Goal: Task Accomplishment & Management: Use online tool/utility

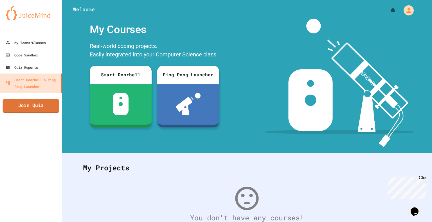
click at [42, 106] on link "Join Quiz" at bounding box center [31, 106] width 56 height 14
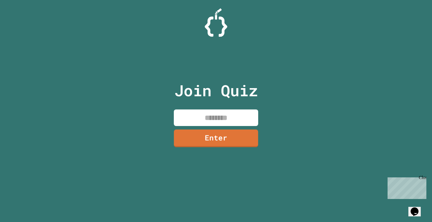
click at [206, 121] on input at bounding box center [216, 118] width 84 height 17
type input "********"
click at [201, 137] on link "Enter" at bounding box center [215, 138] width 85 height 19
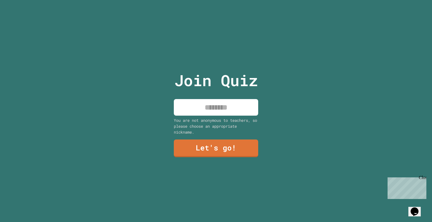
click at [221, 99] on input at bounding box center [216, 107] width 84 height 17
type input "*******"
click at [199, 151] on link "Let's go!" at bounding box center [216, 148] width 86 height 19
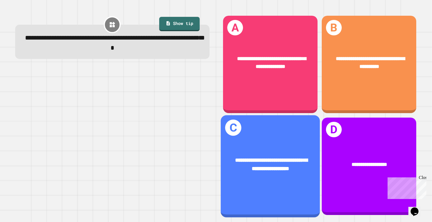
click at [284, 134] on div "**********" at bounding box center [270, 166] width 99 height 102
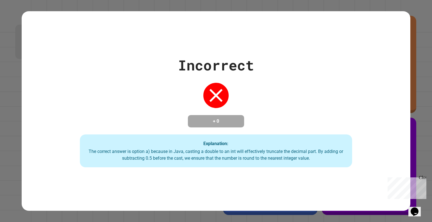
click at [342, 188] on div "Incorrect + 0 Explanation: The correct answer is option a) because in Java, cas…" at bounding box center [216, 111] width 388 height 200
click at [335, 164] on div "Explanation: The correct answer is option a) because in Java, casting a double …" at bounding box center [216, 151] width 272 height 33
click at [332, 174] on div "Incorrect + 0 Explanation: The correct answer is option a) because in Java, cas…" at bounding box center [216, 111] width 388 height 200
click at [334, 167] on div "Explanation: The correct answer is option a) because in Java, casting a double …" at bounding box center [216, 151] width 272 height 33
click at [334, 161] on div "The correct answer is option a) because in Java, casting a double to an int wil…" at bounding box center [215, 154] width 261 height 13
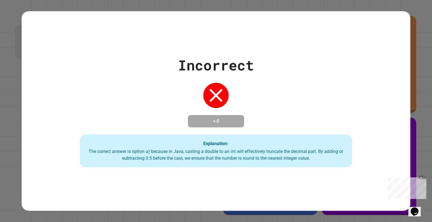
click at [348, 41] on div "Incorrect + 0 Explanation: The correct answer is option a) because in Java, cas…" at bounding box center [216, 111] width 388 height 200
click at [348, 42] on div "Incorrect + 0 Explanation: The correct answer is option a) because in Java, cas…" at bounding box center [216, 111] width 388 height 200
click at [348, 41] on div "Incorrect + 0 Explanation: The correct answer is option a) because in Java, cas…" at bounding box center [216, 111] width 388 height 200
click at [342, 48] on div "Incorrect + 0 Explanation: The correct answer is option a) because in Java, cas…" at bounding box center [216, 111] width 388 height 200
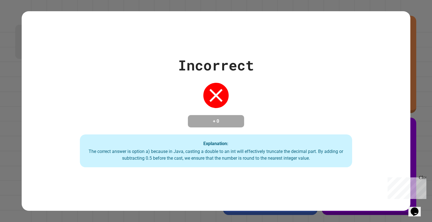
click at [347, 41] on div "Incorrect + 0 Explanation: The correct answer is option a) because in Java, cas…" at bounding box center [216, 111] width 388 height 200
click at [414, 54] on div "Incorrect + 0 Explanation: The correct answer is option a) because in Java, cas…" at bounding box center [216, 111] width 432 height 222
click at [346, 41] on div "Incorrect + 0 Explanation: The correct answer is option a) because in Java, cas…" at bounding box center [216, 111] width 388 height 200
click at [414, 55] on div "Incorrect + 0 Explanation: The correct answer is option a) because in Java, cas…" at bounding box center [216, 111] width 432 height 222
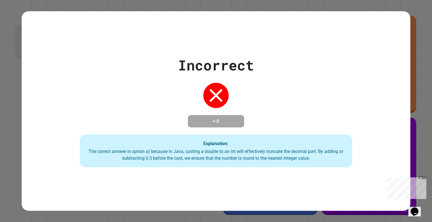
click at [342, 47] on div "Incorrect + 0 Explanation: The correct answer is option a) because in Java, cas…" at bounding box center [216, 111] width 388 height 200
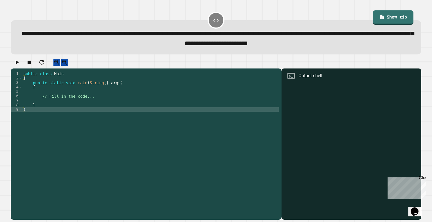
click at [179, 99] on div "public class Main { public static void main ( String [ ] args ) { // Fill in th…" at bounding box center [150, 138] width 256 height 135
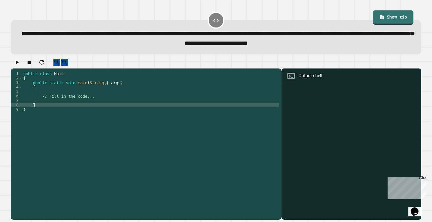
click at [63, 110] on div "public class Main { public static void main ( String [ ] args ) { // Fill in th…" at bounding box center [150, 138] width 256 height 135
click at [66, 106] on div "public class Main { public static void main ( String [ ] args ) { // Fill in th…" at bounding box center [150, 138] width 256 height 135
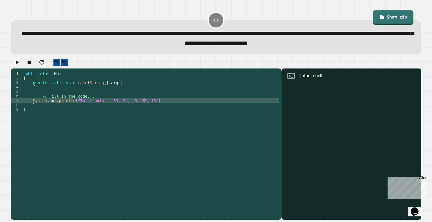
scroll to position [0, 8]
type textarea "**********"
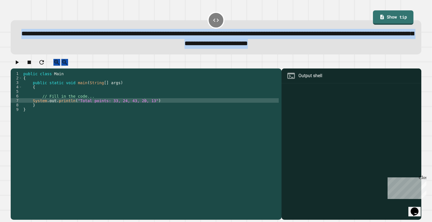
drag, startPoint x: 19, startPoint y: 30, endPoint x: 387, endPoint y: 45, distance: 367.8
click at [387, 45] on div "**********" at bounding box center [215, 39] width 393 height 20
copy span "**********"
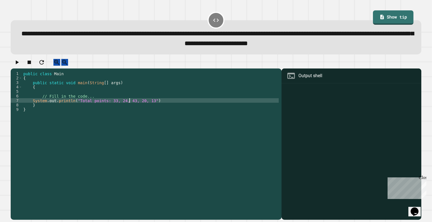
click at [130, 108] on div "public class Main { public static void main ( String [ ] args ) { // Fill in th…" at bounding box center [150, 138] width 256 height 135
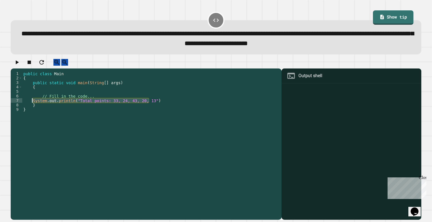
drag, startPoint x: 152, startPoint y: 104, endPoint x: 32, endPoint y: 106, distance: 119.4
click at [32, 106] on div "public class Main { public static void main ( String [ ] args ) { // Fill in th…" at bounding box center [150, 138] width 256 height 135
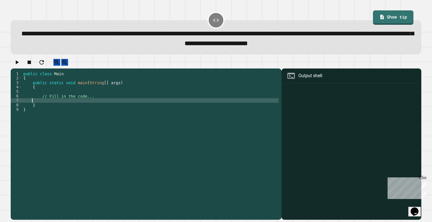
scroll to position [0, 0]
paste textarea "**********"
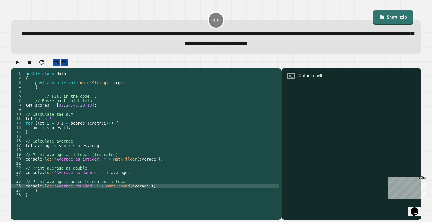
type textarea "**********"
click at [19, 63] on icon "button" at bounding box center [16, 62] width 7 height 7
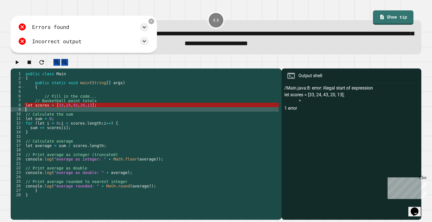
click at [65, 114] on div "public class Main { public static void main ( String [ ] args ) { // Fill in th…" at bounding box center [151, 138] width 254 height 135
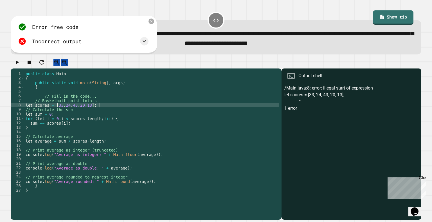
click at [17, 66] on icon "button" at bounding box center [16, 62] width 7 height 7
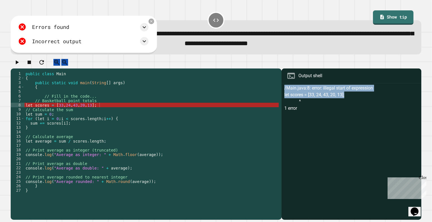
drag, startPoint x: 277, startPoint y: 93, endPoint x: 348, endPoint y: 102, distance: 71.4
click at [348, 102] on div "Output shell /Main.java:8: error: illegal start of expression let scores = [33,…" at bounding box center [350, 144] width 139 height 151
copy div "/Main.java:8: error: illegal start of expression let scores = [33, 24, 43, 20, …"
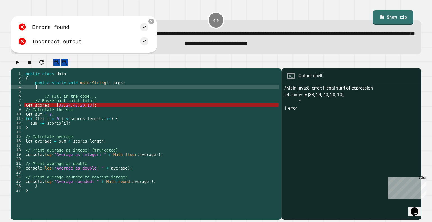
click at [36, 94] on div "public class Main { public static void main ( String [ ] args ) { // Fill in th…" at bounding box center [151, 138] width 254 height 135
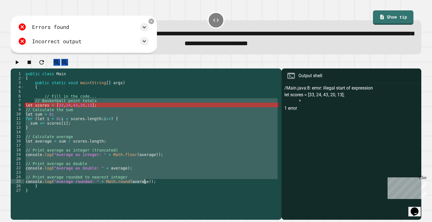
drag, startPoint x: 34, startPoint y: 105, endPoint x: 146, endPoint y: 189, distance: 139.6
click at [146, 189] on div "public class Main { public static void main ( String [ ] args ) { // Fill in th…" at bounding box center [151, 138] width 254 height 135
paste textarea "Cursor at row 23"
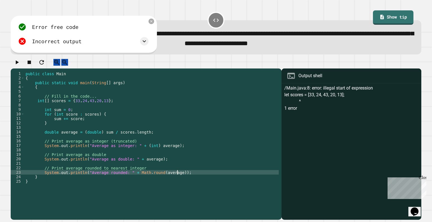
type textarea "**********"
click at [20, 64] on icon "button" at bounding box center [16, 62] width 7 height 7
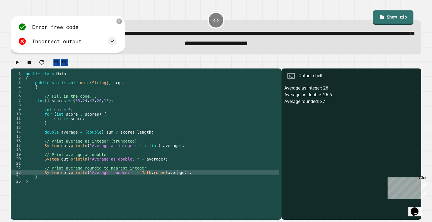
click at [348, 212] on div "**********" at bounding box center [216, 139] width 414 height 165
click at [413, 54] on div "**********" at bounding box center [216, 33] width 414 height 48
click at [18, 66] on icon "button" at bounding box center [16, 62] width 7 height 7
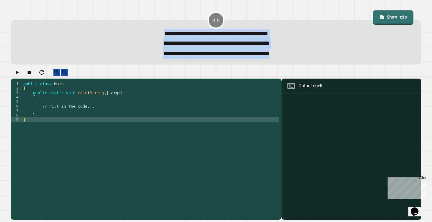
drag, startPoint x: 130, startPoint y: 35, endPoint x: 298, endPoint y: 61, distance: 170.3
click at [298, 61] on div "**********" at bounding box center [216, 42] width 410 height 44
copy div "**********"
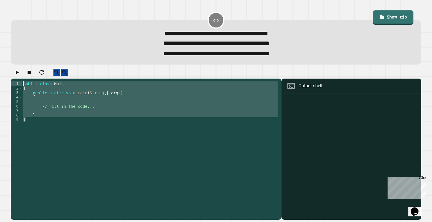
drag, startPoint x: 73, startPoint y: 126, endPoint x: 18, endPoint y: 92, distance: 65.1
click at [18, 92] on div "1 2 3 4 5 6 7 8 9 public class Main { public static void main ( String [ ] args…" at bounding box center [145, 139] width 268 height 117
paste textarea "Cursor at row 18"
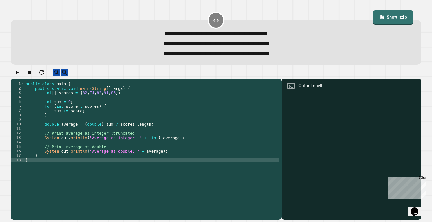
click at [18, 90] on div "2" at bounding box center [18, 88] width 14 height 4
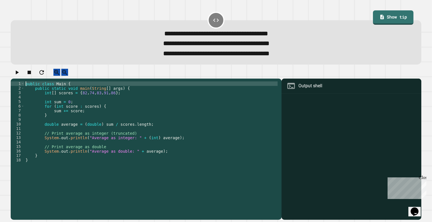
click at [19, 74] on icon "button" at bounding box center [17, 73] width 3 height 4
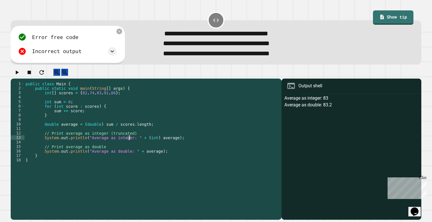
click at [129, 146] on div "public class Main { public static void main ( String [ ] args ) { int [ ] score…" at bounding box center [151, 144] width 254 height 126
drag, startPoint x: 70, startPoint y: 148, endPoint x: 25, endPoint y: 148, distance: 45.0
click at [25, 148] on div "public class Main { public static void main ( String [ ] args ) { int [ ] score…" at bounding box center [151, 144] width 254 height 126
type textarea "**********"
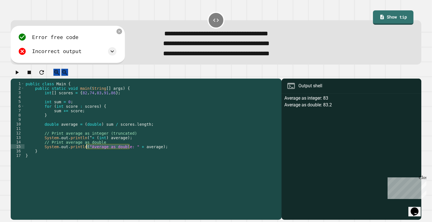
drag, startPoint x: 130, startPoint y: 153, endPoint x: 86, endPoint y: 155, distance: 44.2
click at [86, 155] on div "public class Main { public static void main ( String [ ] args ) { int [ ] score…" at bounding box center [151, 144] width 254 height 126
click at [90, 153] on div "public class Main { public static void main ( String [ ] args ) { int [ ] score…" at bounding box center [151, 144] width 254 height 126
click at [92, 142] on div "public class Main { public static void main ( String [ ] args ) { int [ ] score…" at bounding box center [151, 144] width 254 height 126
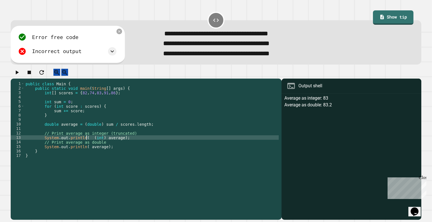
type textarea "**********"
click at [20, 76] on icon "button" at bounding box center [16, 72] width 7 height 7
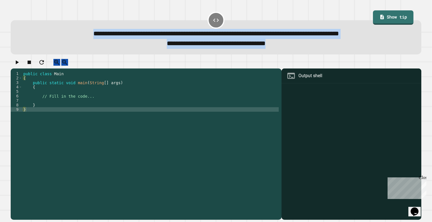
drag, startPoint x: 17, startPoint y: 35, endPoint x: 300, endPoint y: 46, distance: 283.1
click at [300, 46] on div "**********" at bounding box center [216, 37] width 410 height 34
copy div "**********"
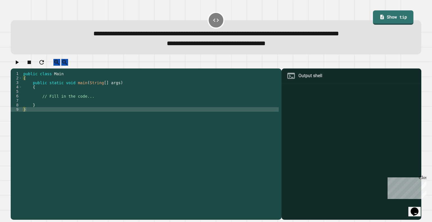
click at [67, 108] on div "public class Main { public static void main ( String [ ] args ) { // Fill in th…" at bounding box center [150, 138] width 256 height 135
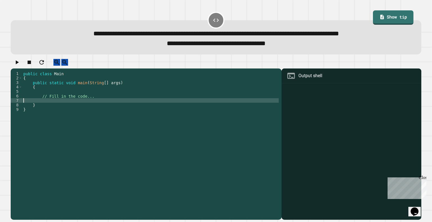
paste textarea "**********"
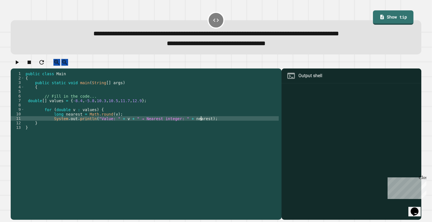
click at [20, 64] on icon "button" at bounding box center [16, 62] width 7 height 7
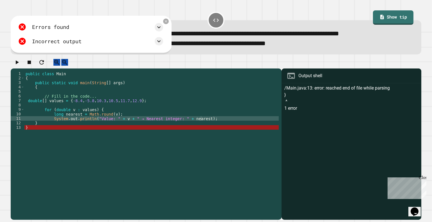
click at [40, 135] on div "public class Main { public static void main ( String [ ] args ) { // Fill in th…" at bounding box center [151, 138] width 254 height 135
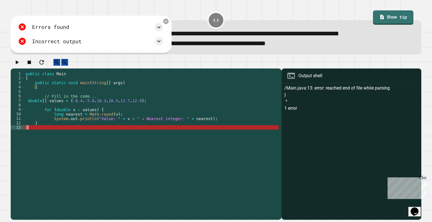
type textarea "*"
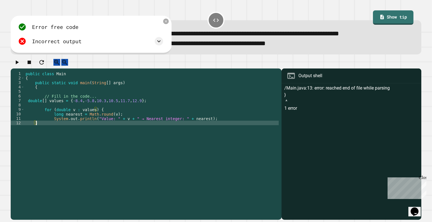
type textarea "*"
click at [16, 66] on icon "button" at bounding box center [16, 62] width 7 height 7
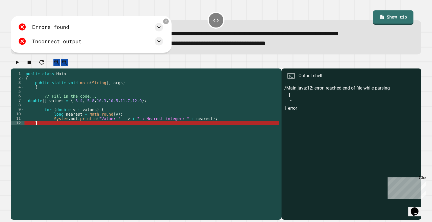
click at [42, 130] on div "public class Main { public static void main ( String [ ] args ) { // Fill in th…" at bounding box center [151, 138] width 254 height 135
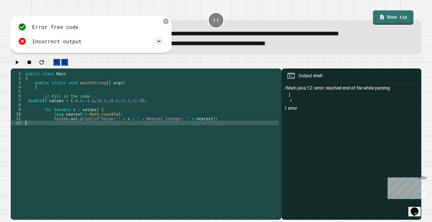
click at [19, 66] on button "button" at bounding box center [16, 62] width 7 height 7
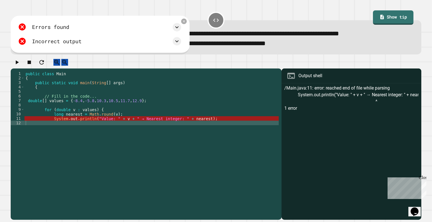
click at [39, 131] on div "public class Main { public static void main ( String [ ] args ) { // Fill in th…" at bounding box center [151, 138] width 254 height 135
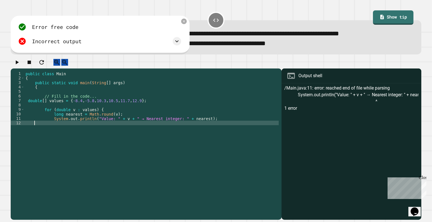
type textarea "*"
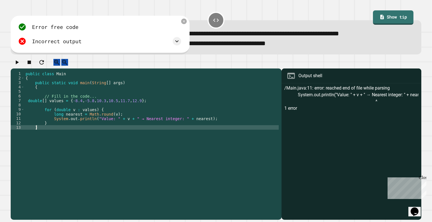
scroll to position [0, 0]
type textarea "*"
click at [13, 64] on div at bounding box center [216, 64] width 410 height 10
click at [15, 66] on button "button" at bounding box center [16, 62] width 7 height 7
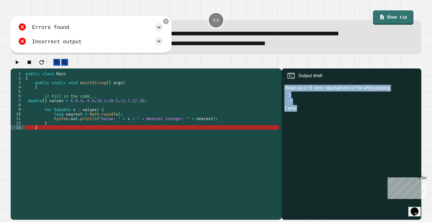
drag, startPoint x: 321, startPoint y: 111, endPoint x: 279, endPoint y: 95, distance: 45.4
click at [284, 95] on div "/Main.java:13: error: reached end of file while parsing } ^ 1 error" at bounding box center [351, 152] width 134 height 135
copy div "/Main.java:13: error: reached end of file while parsing } ^ 1 error"
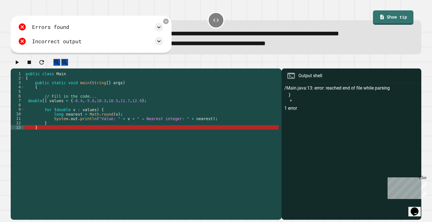
click at [85, 139] on div "public class Main { public static void main ( String [ ] args ) { // Fill in th…" at bounding box center [151, 138] width 254 height 135
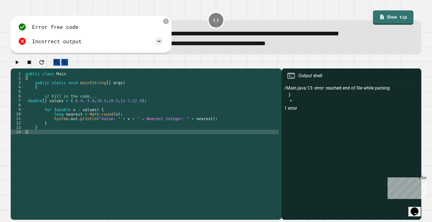
click at [15, 66] on button "button" at bounding box center [16, 62] width 7 height 7
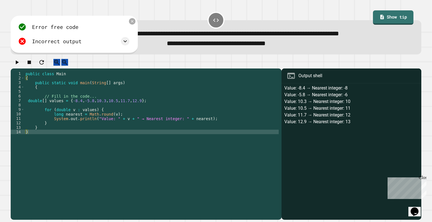
click at [134, 20] on icon at bounding box center [132, 21] width 4 height 4
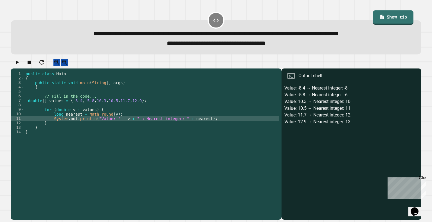
click at [106, 125] on div "public class Main { public static void main ( String [ ] args ) { // Fill in th…" at bounding box center [151, 138] width 254 height 135
click at [175, 126] on div "public class Main { public static void main ( String [ ] args ) { // Fill in th…" at bounding box center [151, 138] width 254 height 135
click at [132, 126] on div "public class Main { public static void main ( String [ ] args ) { // Fill in th…" at bounding box center [151, 138] width 254 height 135
click at [16, 64] on icon "button" at bounding box center [16, 62] width 7 height 7
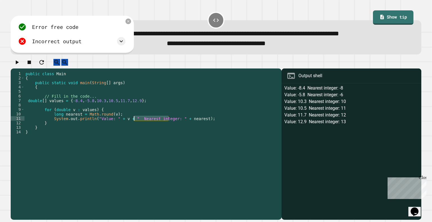
drag, startPoint x: 168, startPoint y: 126, endPoint x: 133, endPoint y: 125, distance: 34.9
click at [133, 125] on div "public class Main { public static void main ( String [ ] args ) { // Fill in th…" at bounding box center [151, 138] width 254 height 135
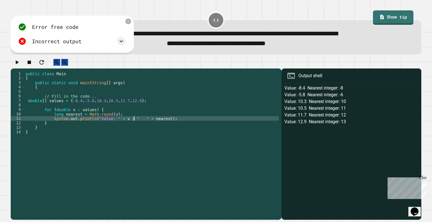
click at [17, 58] on div "**********" at bounding box center [216, 139] width 414 height 165
click at [17, 66] on icon "button" at bounding box center [16, 62] width 7 height 7
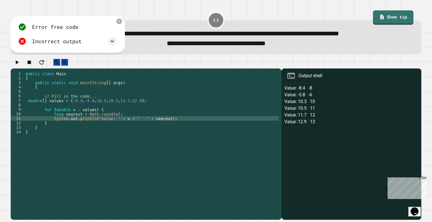
click at [137, 124] on div "public class Main { public static void main ( String [ ] args ) { // Fill in th…" at bounding box center [151, 138] width 254 height 135
click at [15, 63] on button "button" at bounding box center [16, 62] width 7 height 7
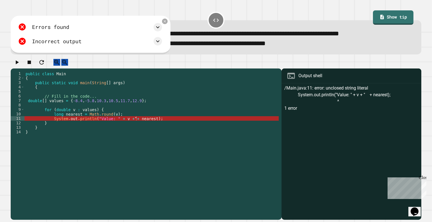
click at [120, 124] on div "public class Main { public static void main ( String [ ] args ) { // Fill in th…" at bounding box center [151, 138] width 254 height 135
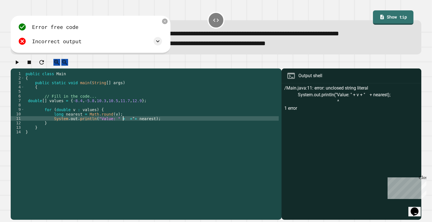
click at [123, 125] on div "public class Main { public static void main ( String [ ] args ) { // Fill in th…" at bounding box center [151, 138] width 254 height 135
click at [19, 66] on icon "button" at bounding box center [16, 62] width 7 height 7
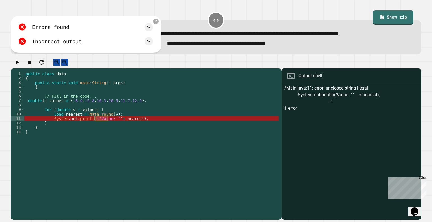
drag, startPoint x: 107, startPoint y: 126, endPoint x: 94, endPoint y: 126, distance: 12.7
click at [94, 126] on div "public class Main { public static void main ( String [ ] args ) { // Fill in th…" at bounding box center [151, 138] width 254 height 135
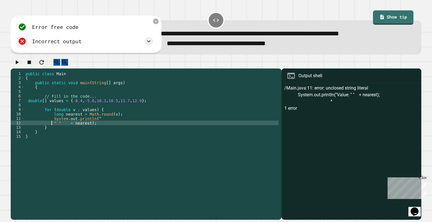
scroll to position [0, 2]
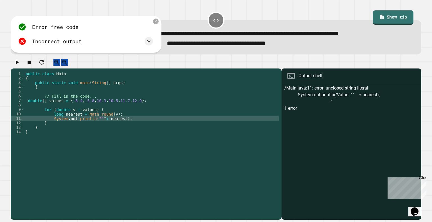
click at [18, 64] on icon "button" at bounding box center [16, 62] width 7 height 7
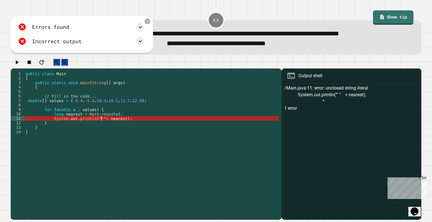
click at [102, 126] on div "public class Main { public static void main ( String [ ] args ) { // Fill in th…" at bounding box center [151, 138] width 254 height 135
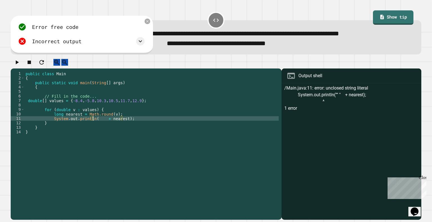
type textarea "**********"
click at [20, 66] on button "button" at bounding box center [16, 62] width 7 height 7
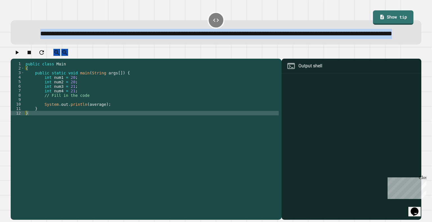
drag, startPoint x: 20, startPoint y: 31, endPoint x: 298, endPoint y: 44, distance: 278.7
click at [298, 39] on div "**********" at bounding box center [216, 34] width 393 height 10
copy span "**********"
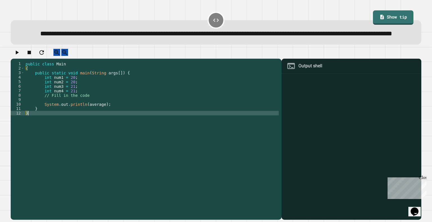
click at [65, 131] on div "public class Main { public static void main ( String args [ ]) { int num1 = 20 …" at bounding box center [151, 129] width 254 height 135
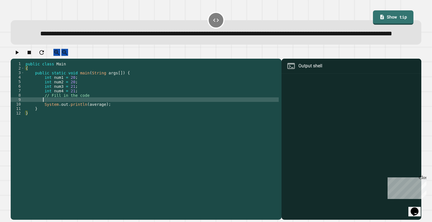
click at [61, 115] on div "public class Main { public static void main ( String args [ ]) { int num1 = 20 …" at bounding box center [151, 129] width 254 height 135
paste textarea "**********"
type textarea "**********"
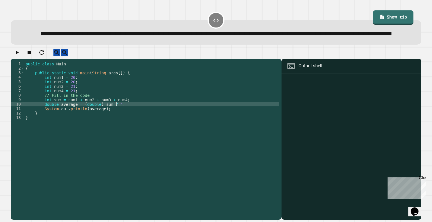
click at [16, 56] on icon "button" at bounding box center [16, 52] width 7 height 7
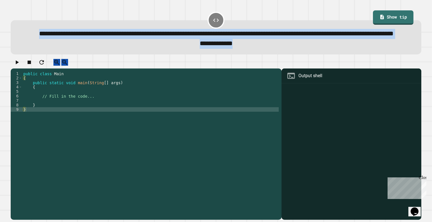
drag, startPoint x: 21, startPoint y: 35, endPoint x: 247, endPoint y: 68, distance: 228.4
click at [247, 57] on div "**********" at bounding box center [216, 33] width 414 height 48
copy div "**********"
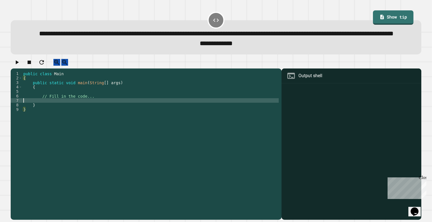
click at [85, 119] on div "public class Main { public static void main ( String [ ] args ) { // Fill in th…" at bounding box center [150, 134] width 256 height 126
paste textarea "*"
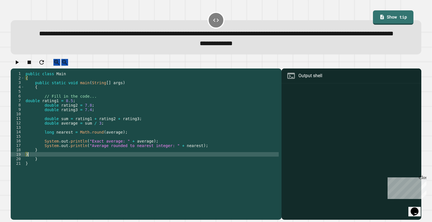
click at [19, 66] on icon "button" at bounding box center [16, 62] width 7 height 7
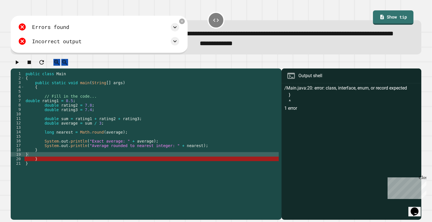
click at [76, 173] on div "public class Main { public static void main ( String [ ] args ) { // Fill in th…" at bounding box center [151, 134] width 254 height 126
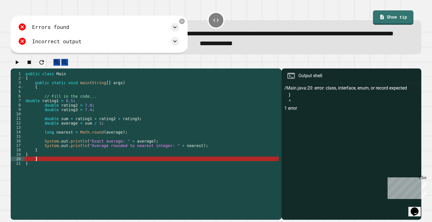
type textarea "*"
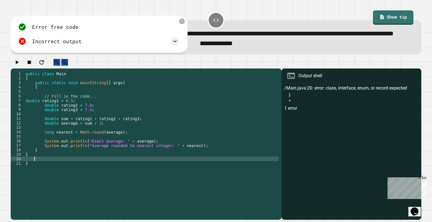
click at [61, 182] on div "public class Main { public static void main ( String [ ] args ) { // Fill in th…" at bounding box center [151, 134] width 254 height 126
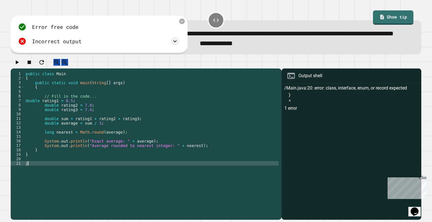
type textarea "*"
click at [18, 66] on icon "button" at bounding box center [16, 62] width 7 height 7
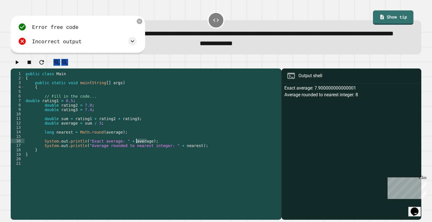
drag, startPoint x: 167, startPoint y: 159, endPoint x: 136, endPoint y: 158, distance: 30.9
click at [136, 158] on div "public class Main { public static void main ( String [ ] args ) { // Fill in th…" at bounding box center [151, 134] width 254 height 126
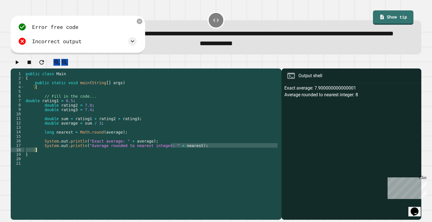
drag, startPoint x: 171, startPoint y: 163, endPoint x: 83, endPoint y: 165, distance: 88.0
click at [83, 165] on div "public class Main { public static void main ( String [ ] args ) { // Fill in th…" at bounding box center [151, 134] width 254 height 126
click at [160, 161] on div "public class Main { public static void main ( String [ ] args ) { // Fill in th…" at bounding box center [151, 134] width 254 height 126
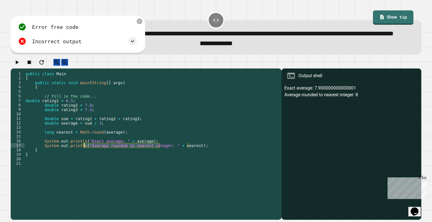
drag, startPoint x: 160, startPoint y: 162, endPoint x: 84, endPoint y: 163, distance: 75.9
click at [84, 163] on div "public class Main { public static void main ( String [ ] args ) { // Fill in th…" at bounding box center [151, 134] width 254 height 126
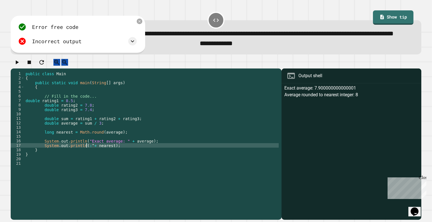
click at [91, 162] on div "public class Main { public static void main ( String [ ] args ) { // Fill in th…" at bounding box center [151, 134] width 254 height 126
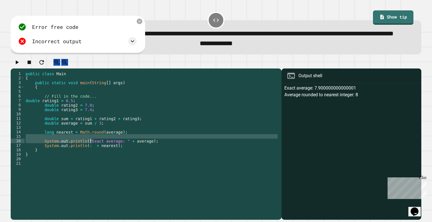
drag, startPoint x: 121, startPoint y: 155, endPoint x: 90, endPoint y: 158, distance: 31.4
click at [90, 158] on div "public class Main { public static void main ( String [ ] args ) { // Fill in th…" at bounding box center [151, 134] width 254 height 126
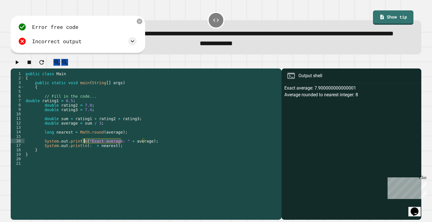
drag, startPoint x: 121, startPoint y: 158, endPoint x: 83, endPoint y: 158, distance: 37.9
click at [83, 158] on div "public class Main { public static void main ( String [ ] args ) { // Fill in th…" at bounding box center [151, 134] width 254 height 126
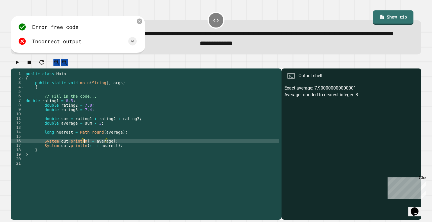
click at [20, 66] on button "button" at bounding box center [16, 62] width 7 height 7
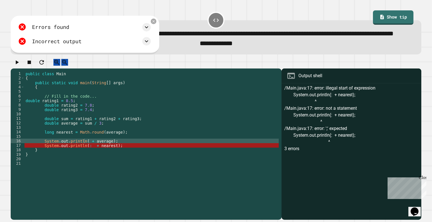
click at [91, 157] on div "public class Main { public static void main ( String [ ] args ) { // Fill in th…" at bounding box center [151, 134] width 254 height 126
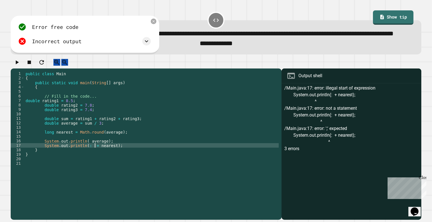
click at [94, 162] on div "public class Main { public static void main ( String [ ] args ) { // Fill in th…" at bounding box center [151, 134] width 254 height 126
click at [14, 66] on button "button" at bounding box center [16, 62] width 7 height 7
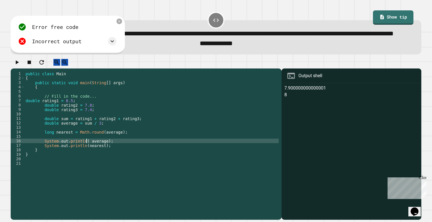
click at [86, 156] on div "public class Main { public static void main ( String [ ] args ) { // Fill in th…" at bounding box center [151, 134] width 254 height 126
type textarea "**********"
click at [14, 69] on div at bounding box center [216, 64] width 410 height 10
click at [17, 66] on button "button" at bounding box center [16, 62] width 7 height 7
click at [87, 100] on div "public class Main { public static void main ( String [ ] args ) { // Fill in th…" at bounding box center [151, 134] width 254 height 126
